Goal: Navigation & Orientation: Find specific page/section

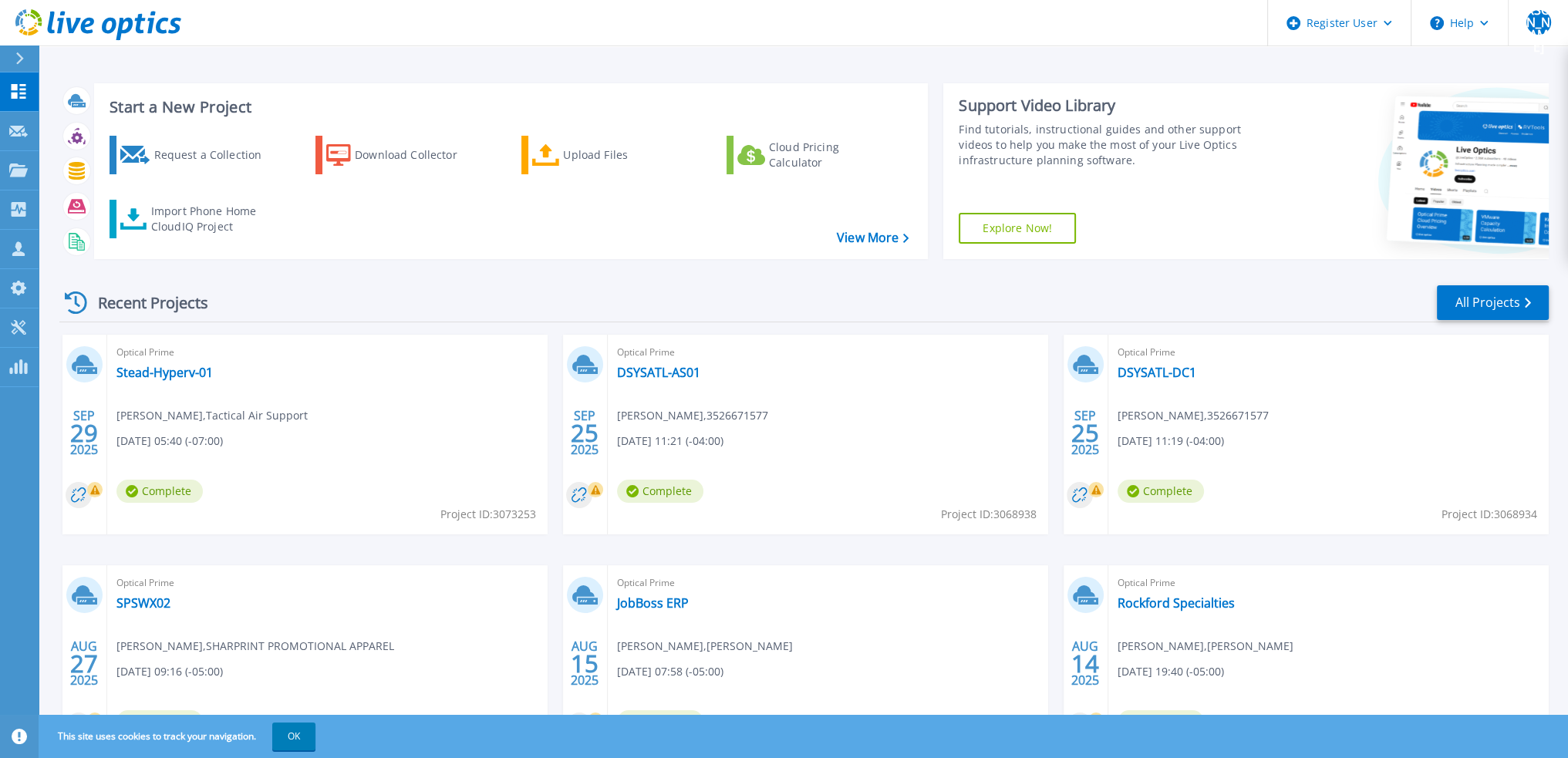
scroll to position [95, 0]
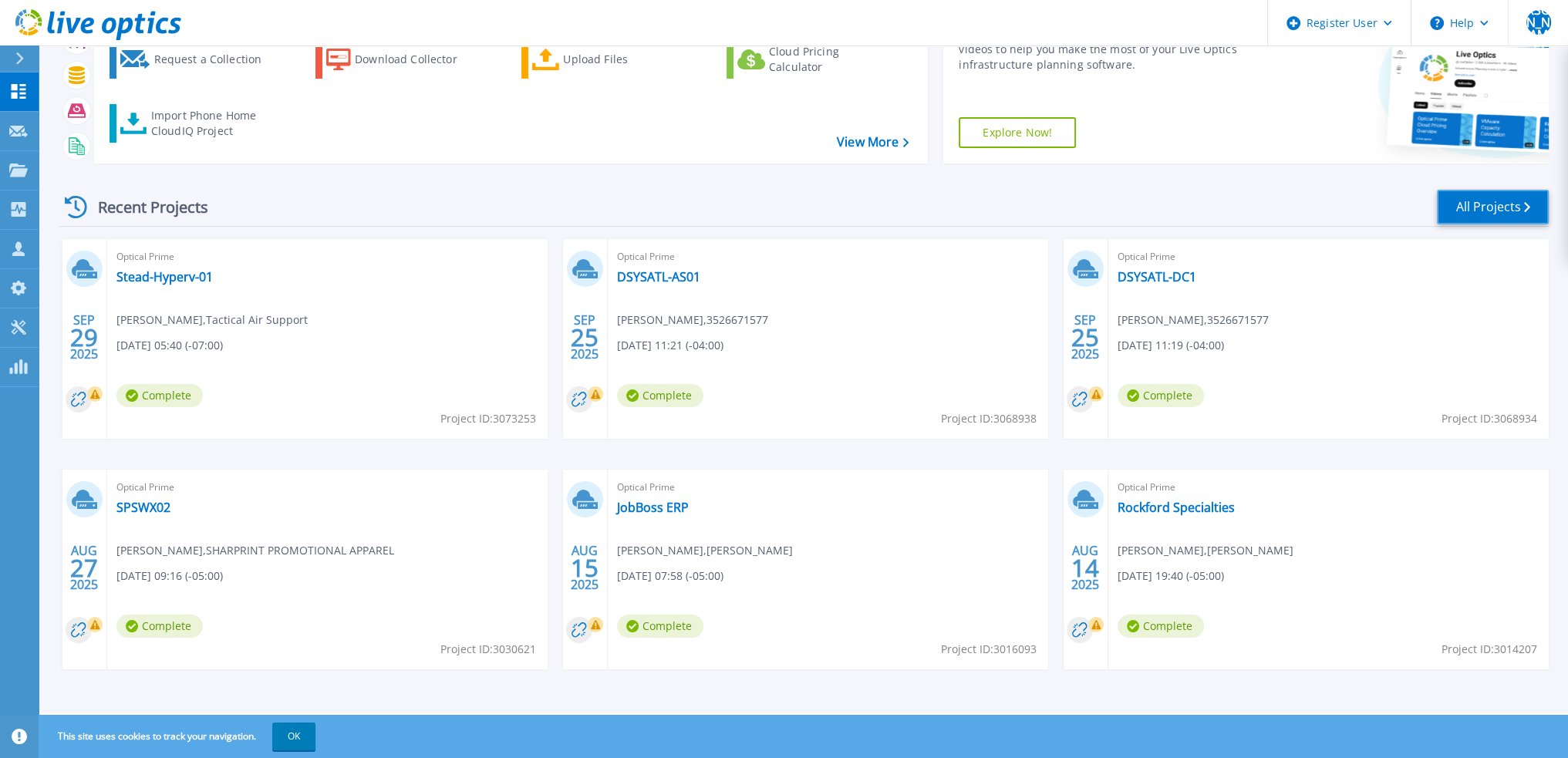
click at [1460, 216] on link "All Projects" at bounding box center [1493, 206] width 112 height 35
